Goal: Task Accomplishment & Management: Use online tool/utility

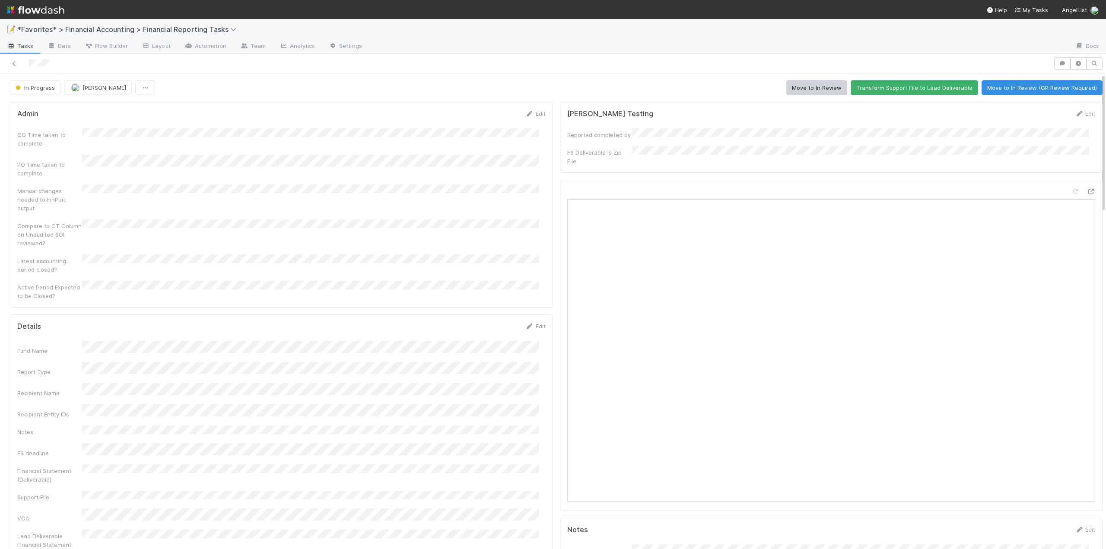
click at [536, 117] on div "Edit" at bounding box center [535, 113] width 20 height 9
click at [532, 111] on link "Edit" at bounding box center [535, 113] width 20 height 7
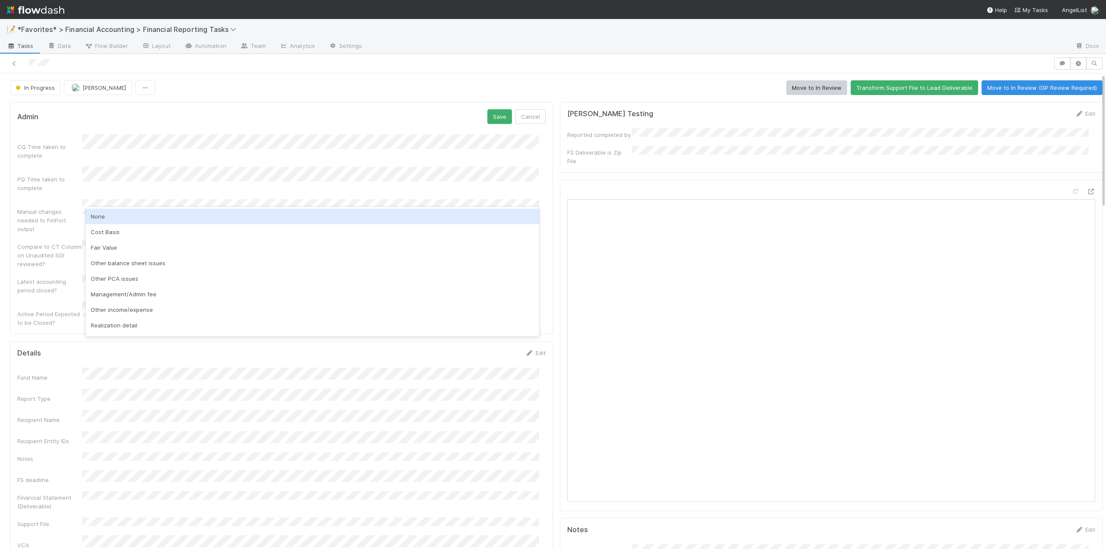
click at [105, 216] on div "None" at bounding box center [313, 217] width 454 height 16
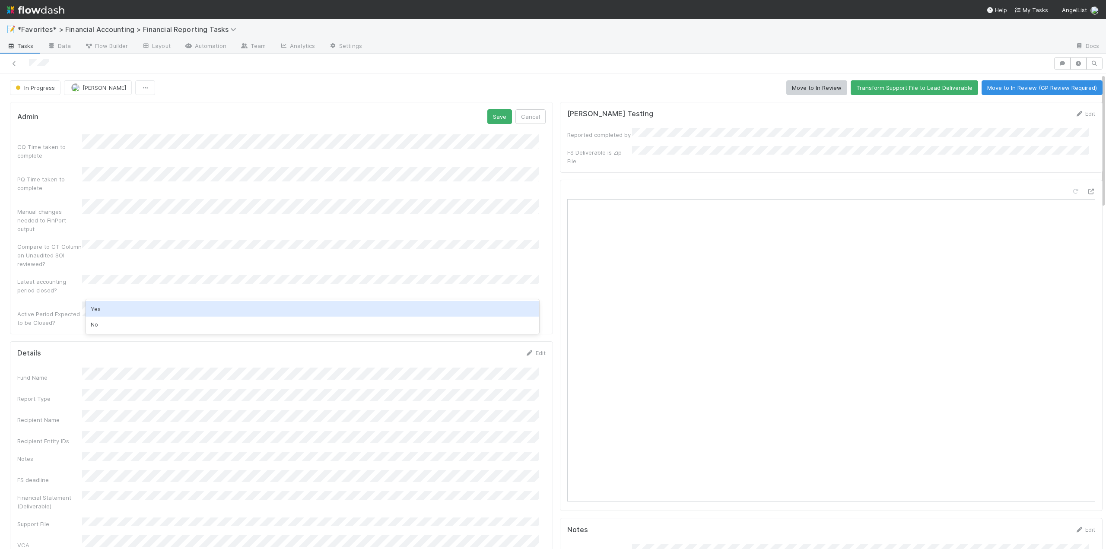
click at [107, 308] on div "Yes" at bounding box center [313, 309] width 454 height 16
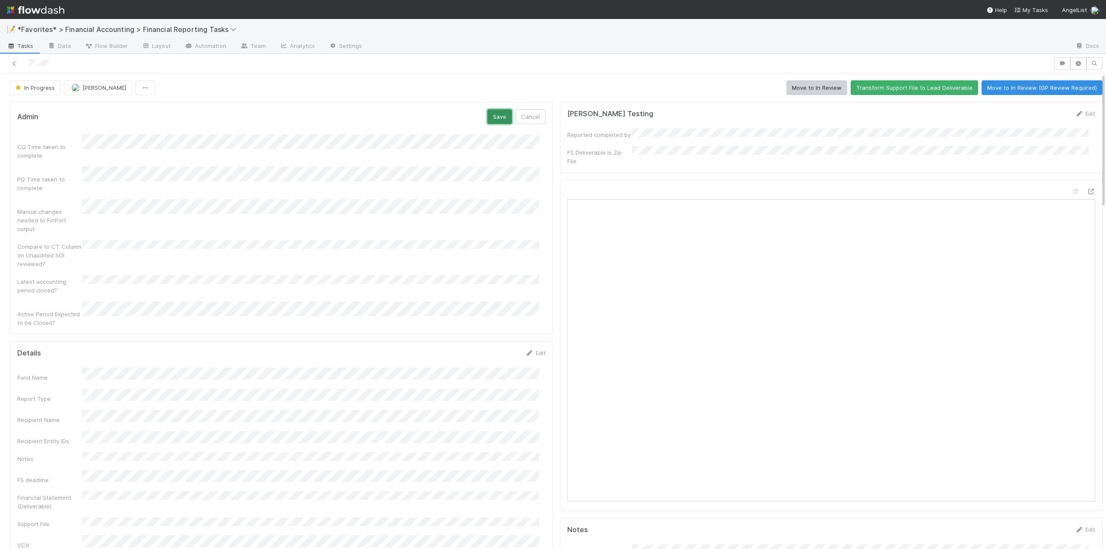
click at [492, 117] on button "Save" at bounding box center [499, 116] width 25 height 15
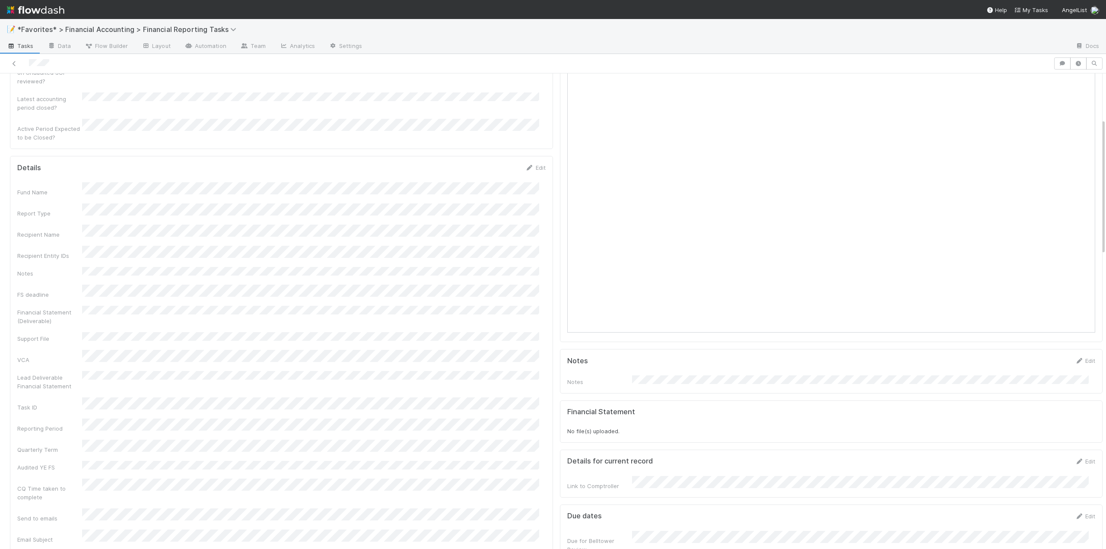
scroll to position [173, 0]
click at [537, 160] on link "Edit" at bounding box center [535, 163] width 20 height 7
click at [499, 159] on button "Save" at bounding box center [499, 166] width 25 height 15
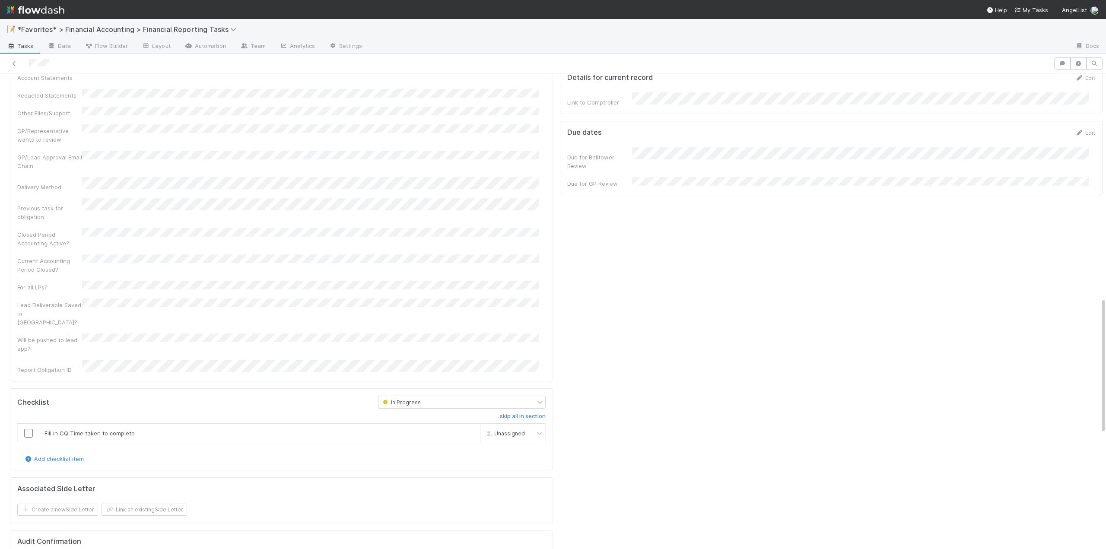
scroll to position [994, 0]
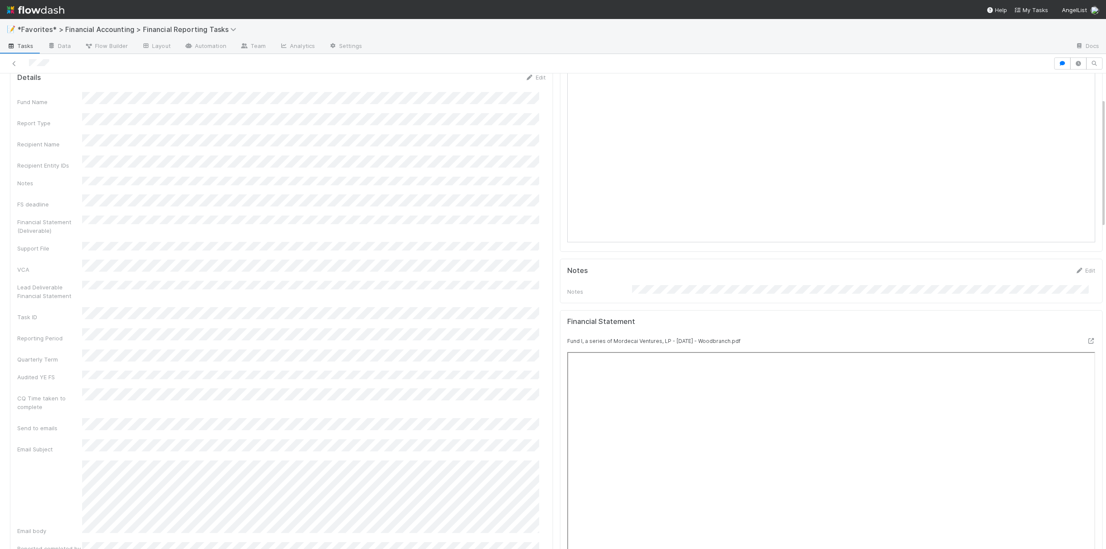
scroll to position [0, 0]
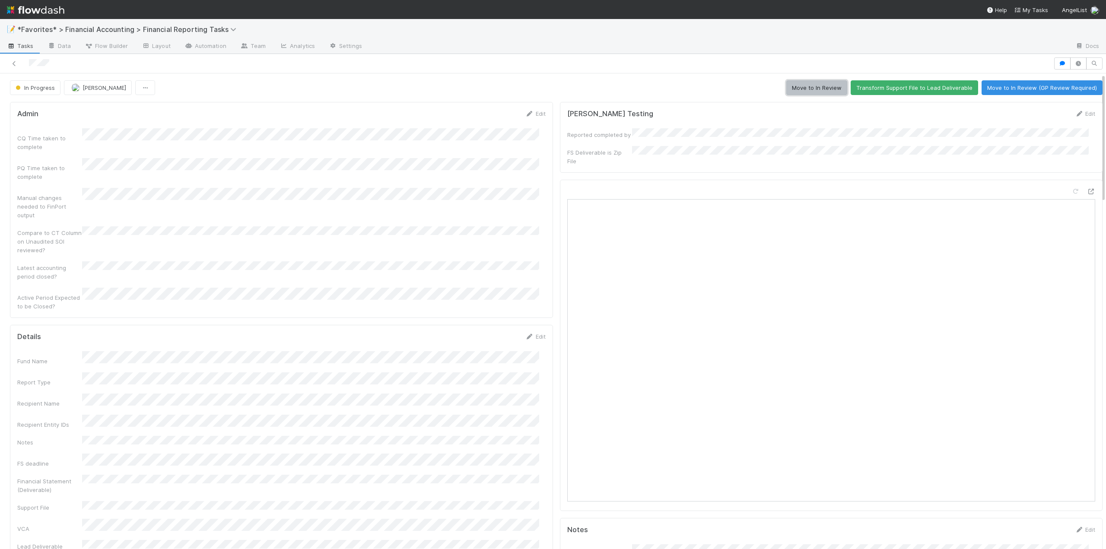
click at [805, 90] on button "Move to In Review" at bounding box center [816, 87] width 61 height 15
click at [296, 61] on div at bounding box center [526, 63] width 1047 height 12
click at [532, 113] on link "Edit" at bounding box center [535, 113] width 20 height 7
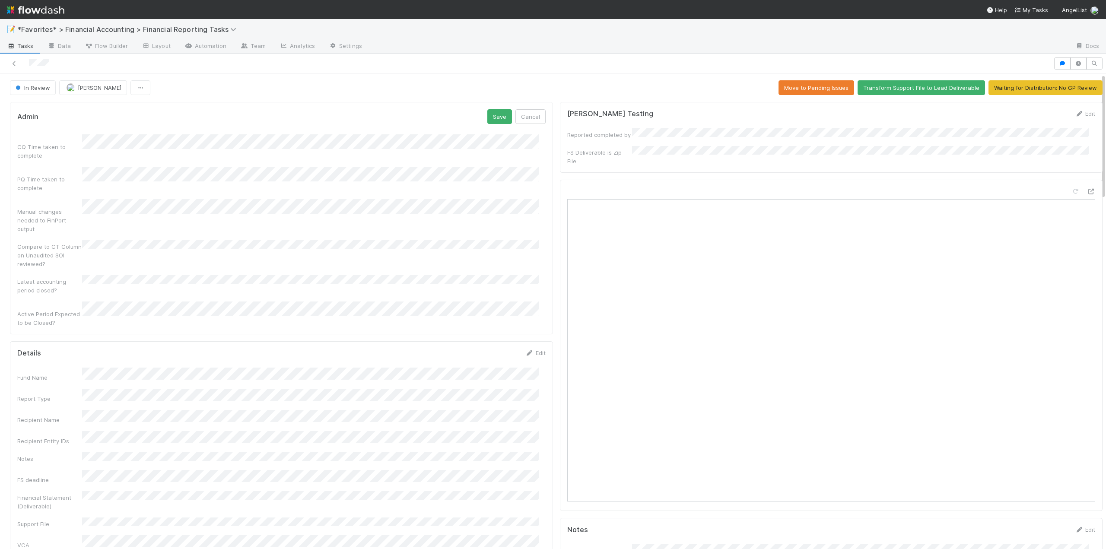
click at [44, 146] on div "CQ Time taken to complete" at bounding box center [281, 146] width 528 height 25
click at [492, 113] on button "Save" at bounding box center [499, 116] width 25 height 15
click at [535, 115] on link "Edit" at bounding box center [535, 113] width 20 height 7
click at [53, 142] on div "CQ Time taken to complete" at bounding box center [281, 146] width 528 height 25
click at [463, 116] on div "Admin Save Cancel" at bounding box center [281, 116] width 528 height 15
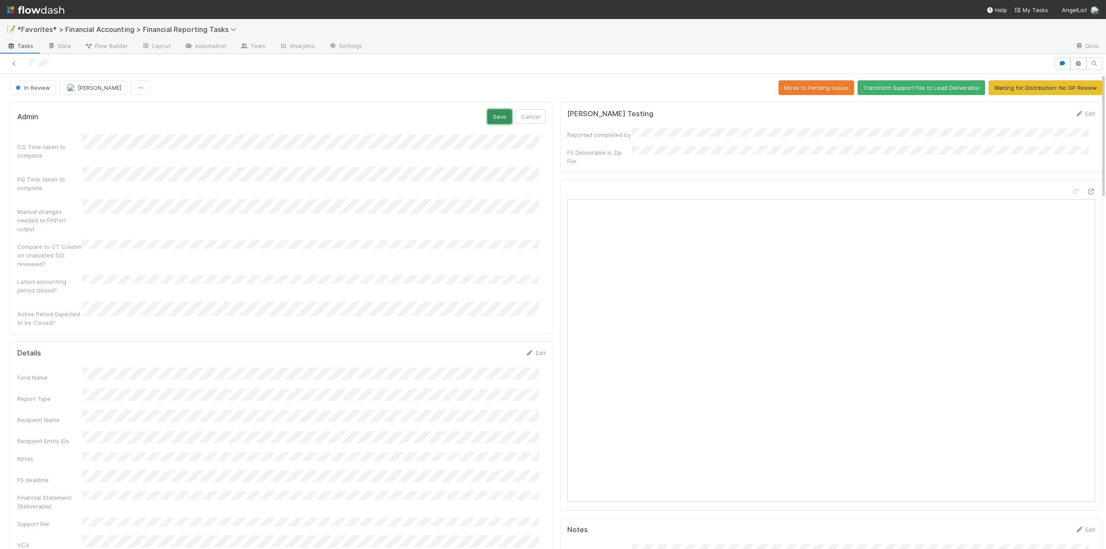
click at [487, 115] on button "Save" at bounding box center [499, 116] width 25 height 15
click at [16, 65] on icon at bounding box center [14, 64] width 9 height 6
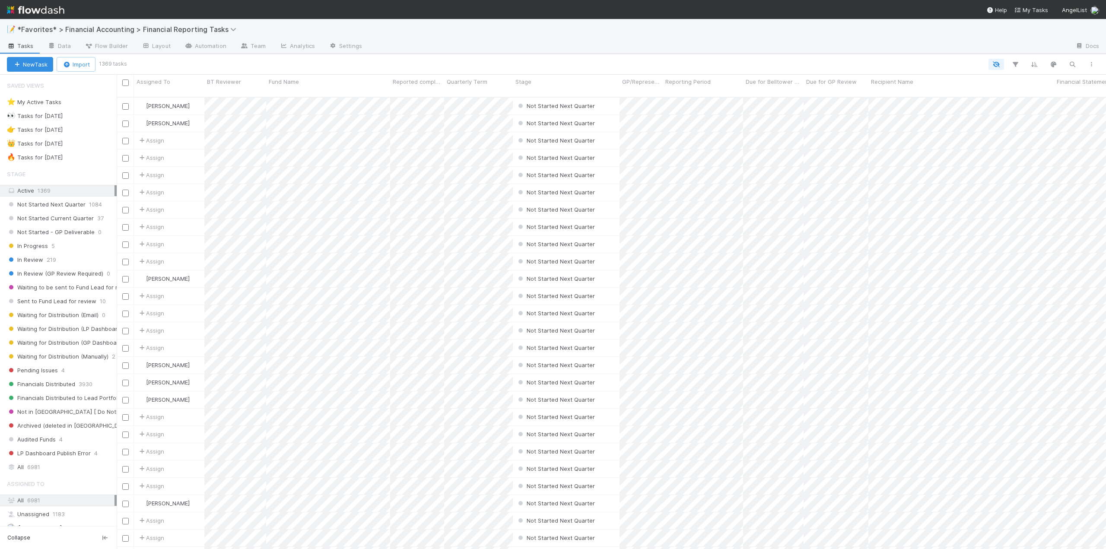
scroll to position [453, 983]
